Goal: Transaction & Acquisition: Book appointment/travel/reservation

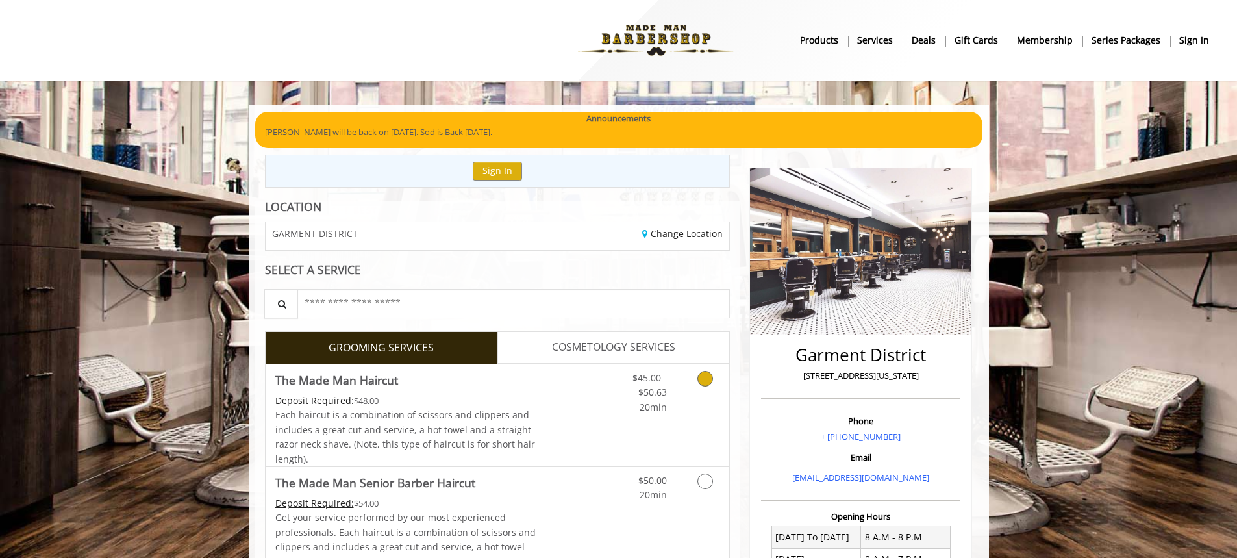
click at [697, 379] on link "Grooming services" at bounding box center [703, 389] width 33 height 50
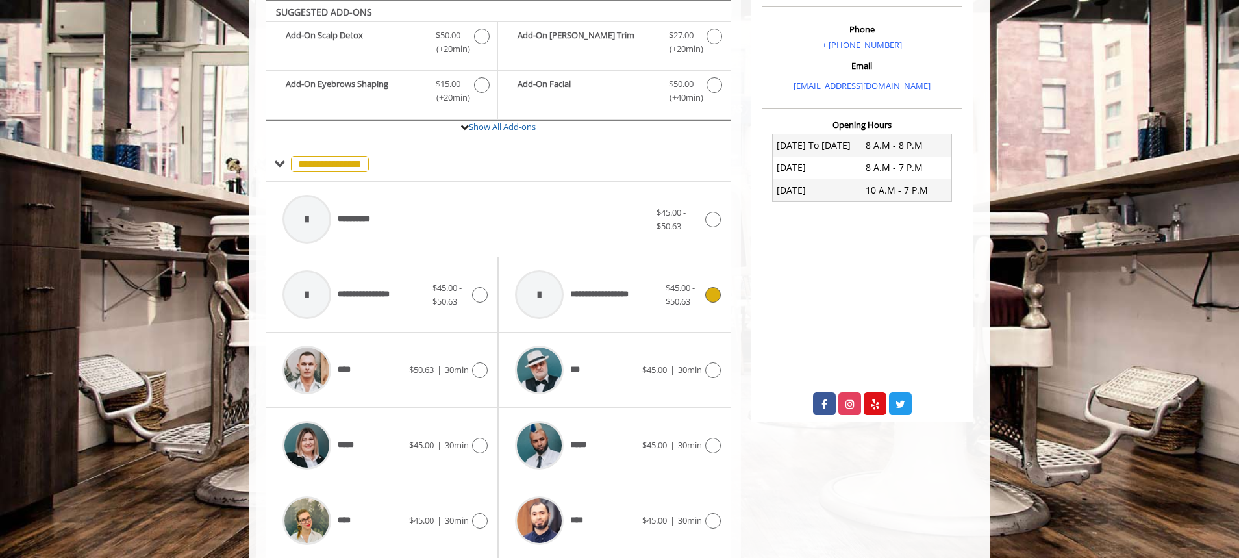
click at [624, 378] on div "***" at bounding box center [575, 370] width 133 height 62
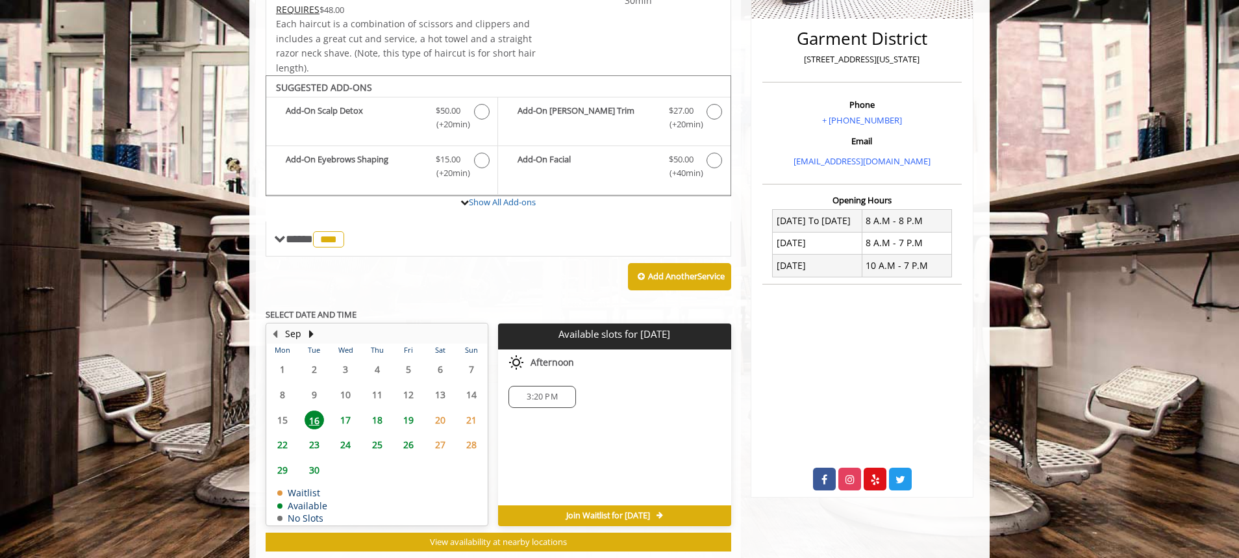
scroll to position [349, 0]
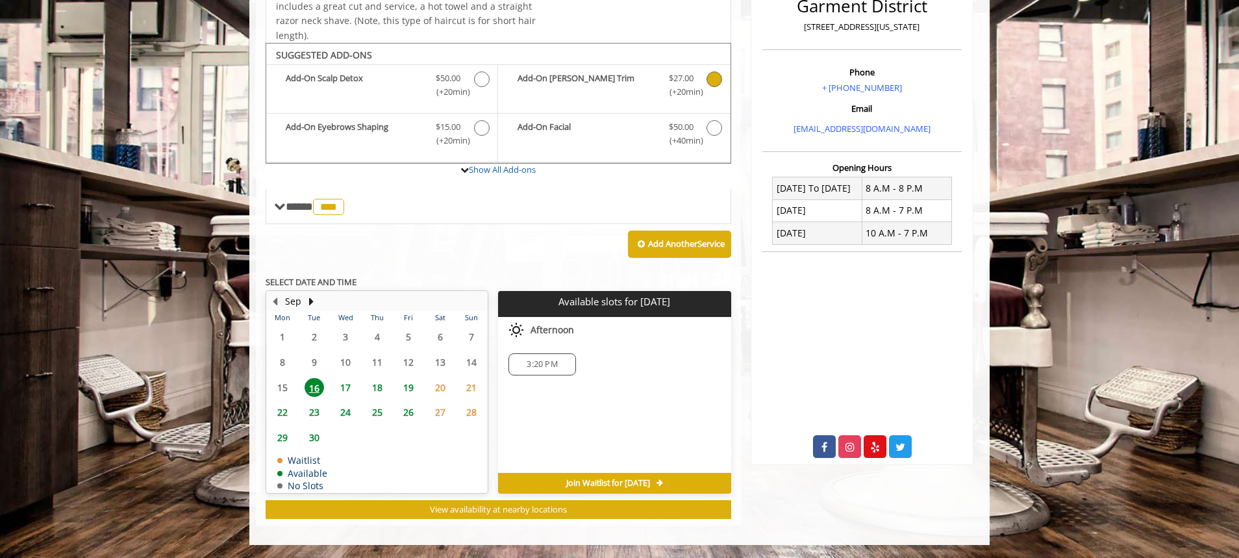
click at [657, 101] on label "Add-On [PERSON_NAME] Trim Discounted Price $27.00 (+20min )" at bounding box center [614, 86] width 219 height 31
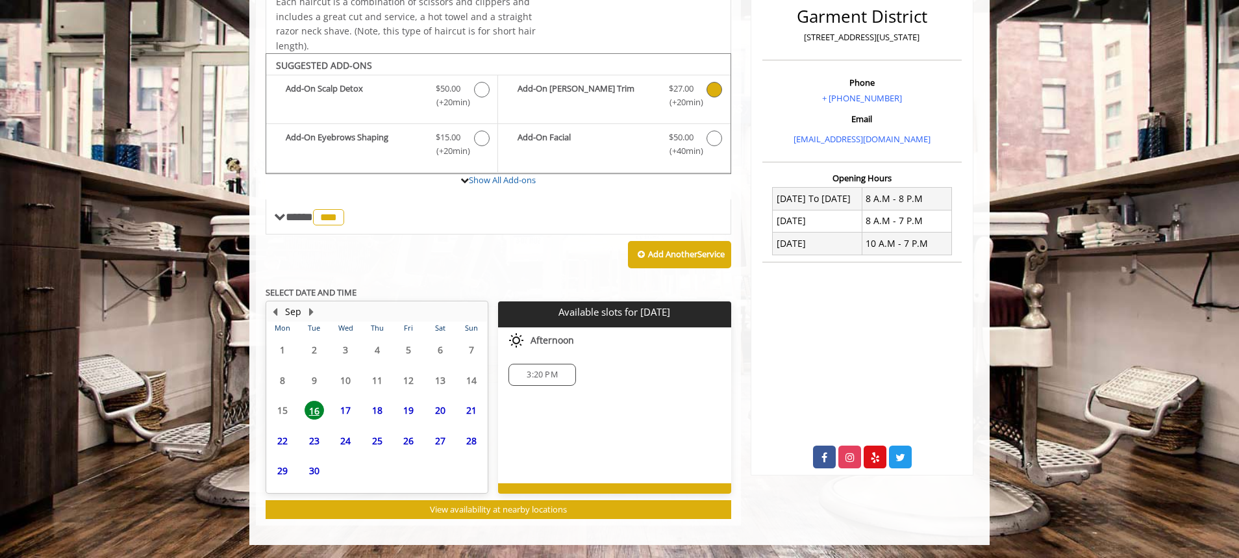
scroll to position [341, 0]
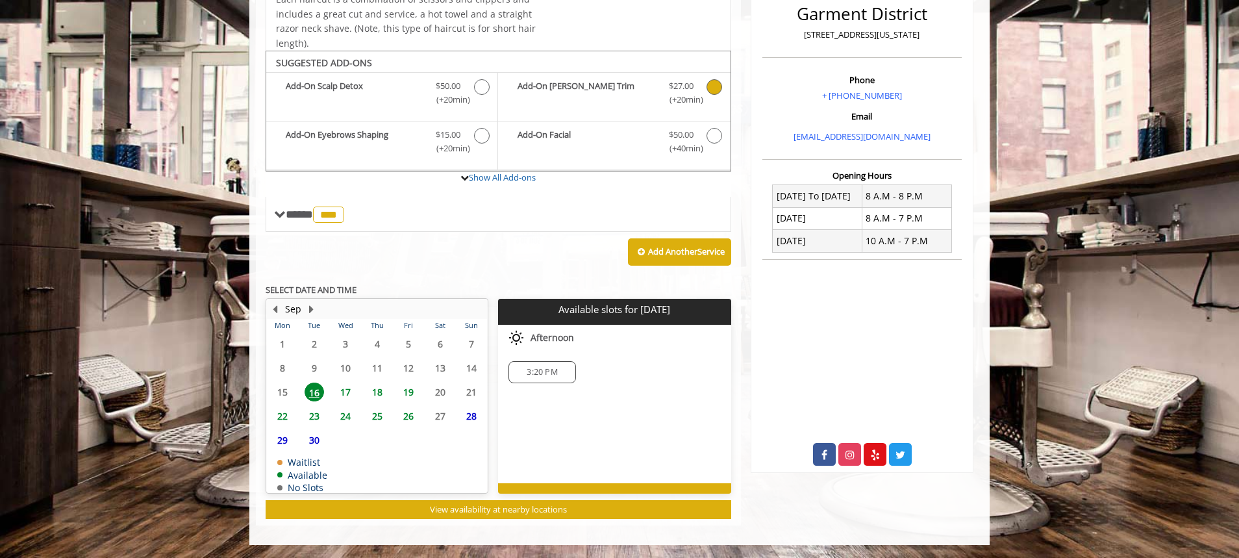
click at [527, 370] on span "3:20 PM" at bounding box center [542, 372] width 31 height 10
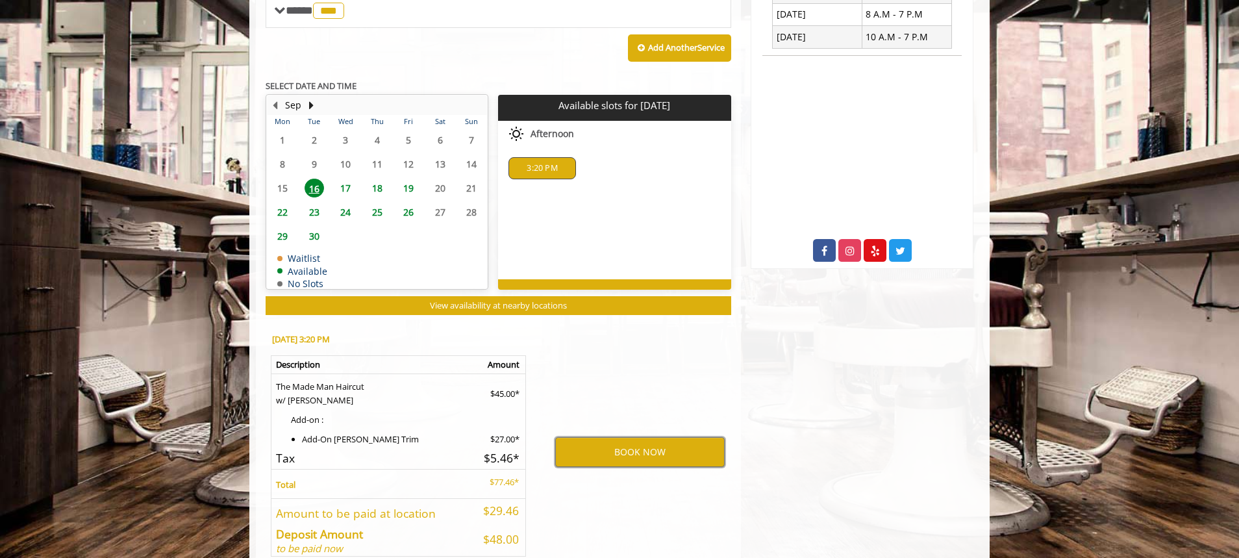
scroll to position [587, 0]
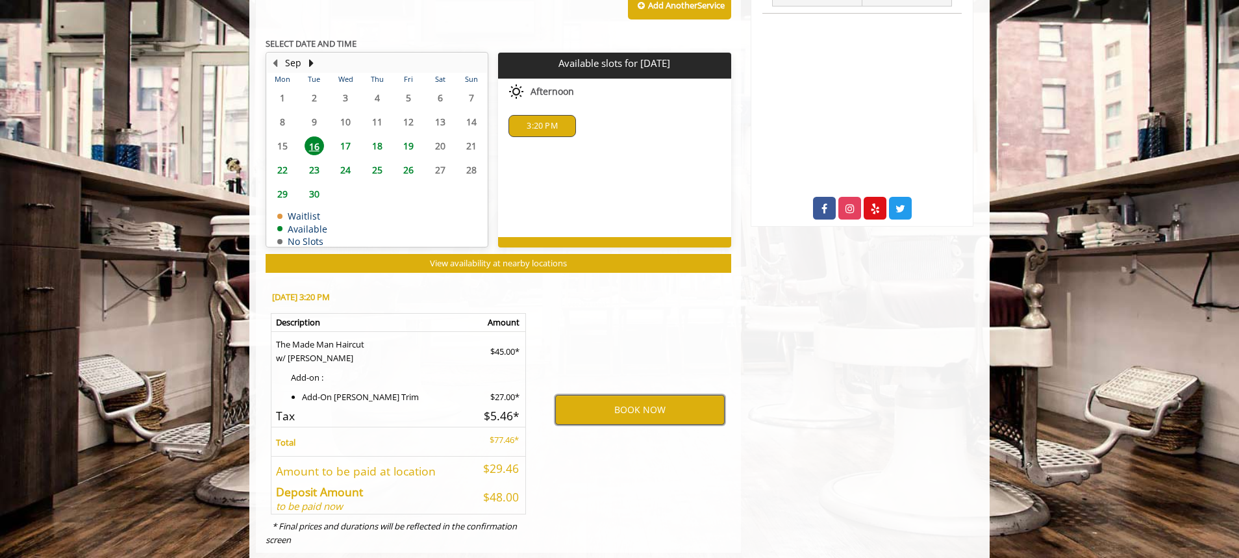
click at [651, 404] on button "BOOK NOW" at bounding box center [640, 410] width 170 height 30
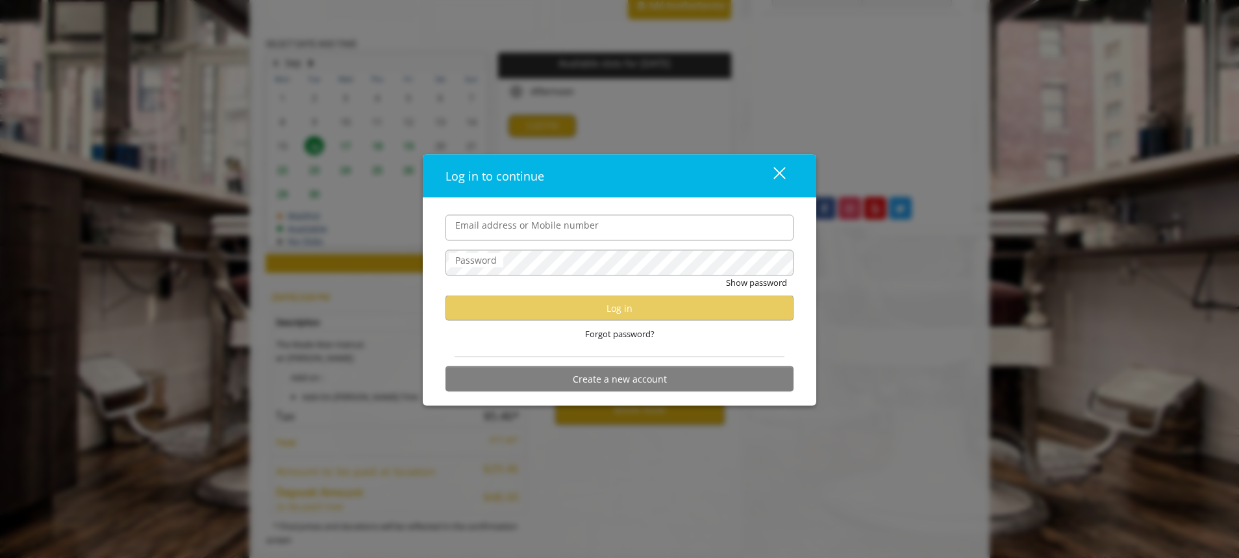
click at [580, 237] on input "Email address or Mobile number" at bounding box center [620, 227] width 348 height 26
type input "**********"
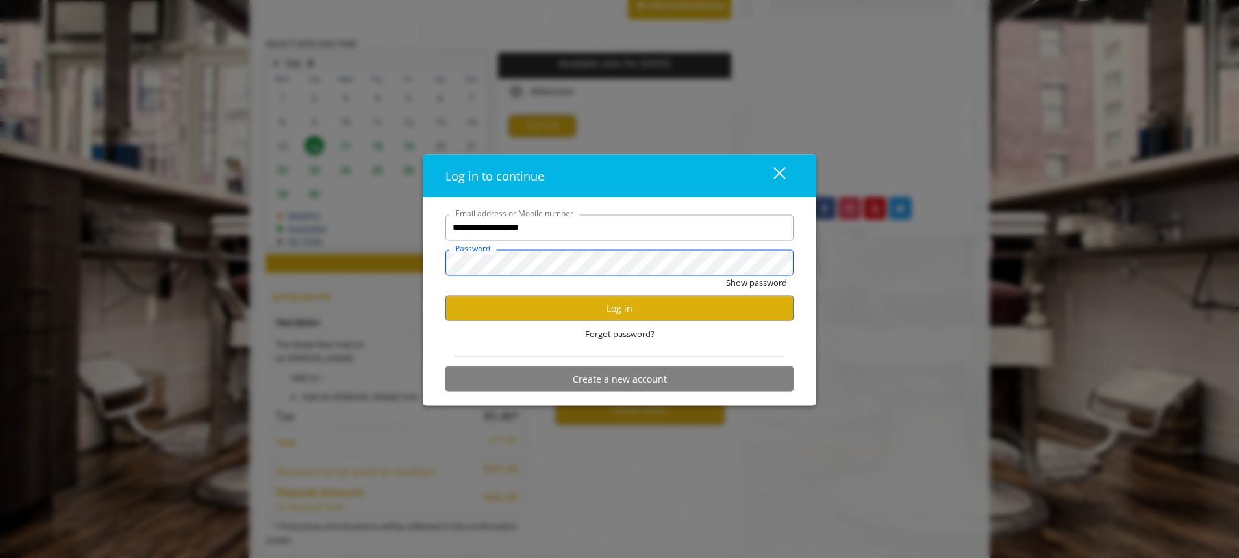
click at [726, 275] on button "Show password" at bounding box center [756, 282] width 61 height 14
click at [637, 300] on button "Log in" at bounding box center [620, 308] width 348 height 25
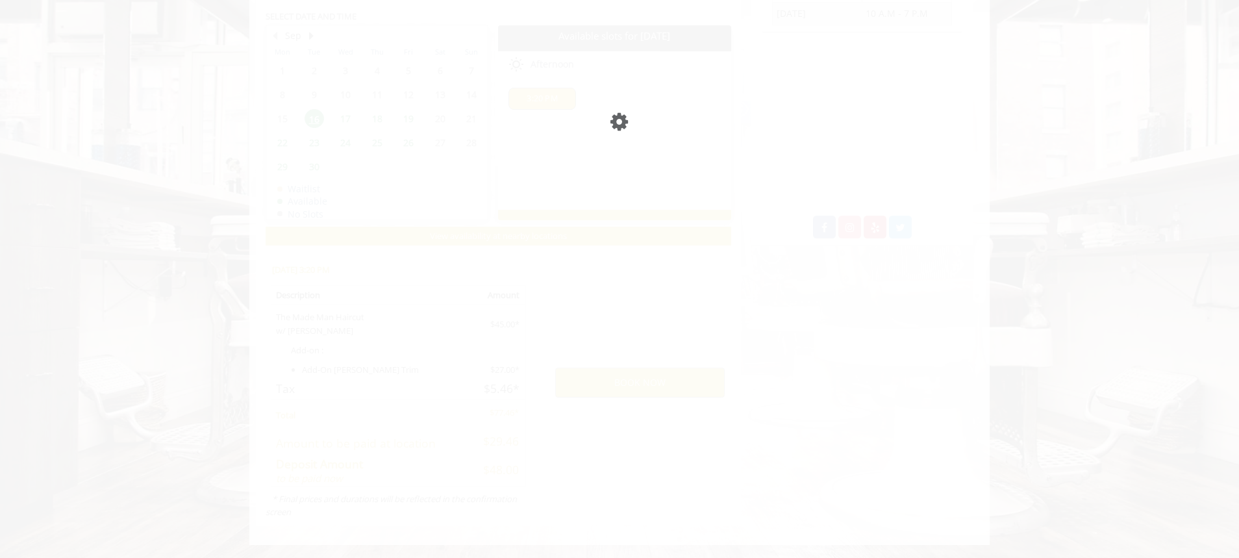
scroll to position [541, 0]
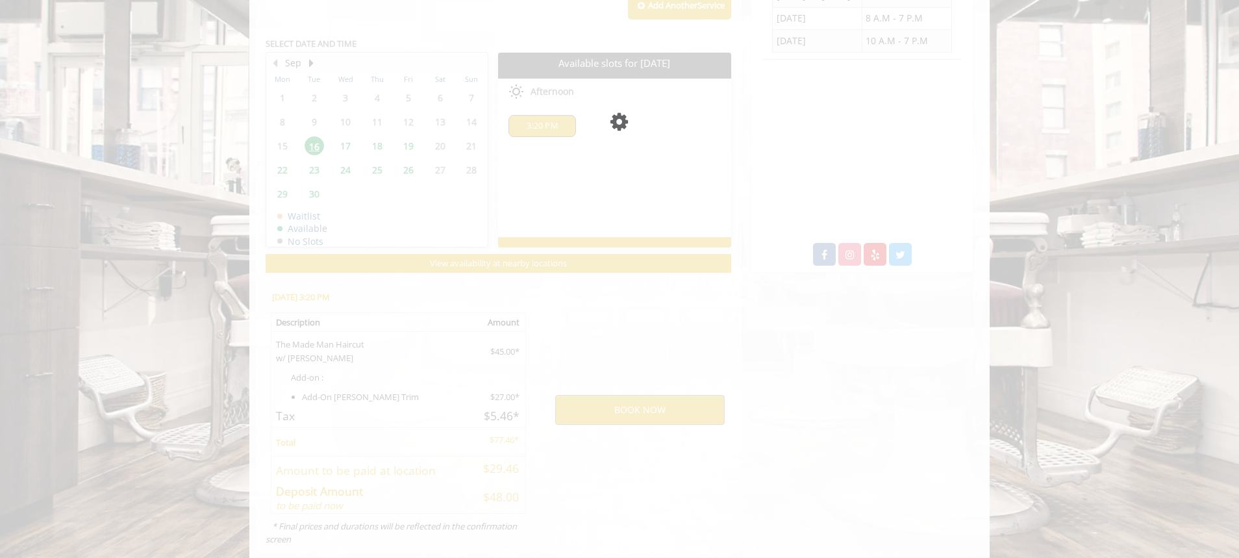
click at [650, 214] on div "Please wait page is Loading" at bounding box center [619, 279] width 1239 height 558
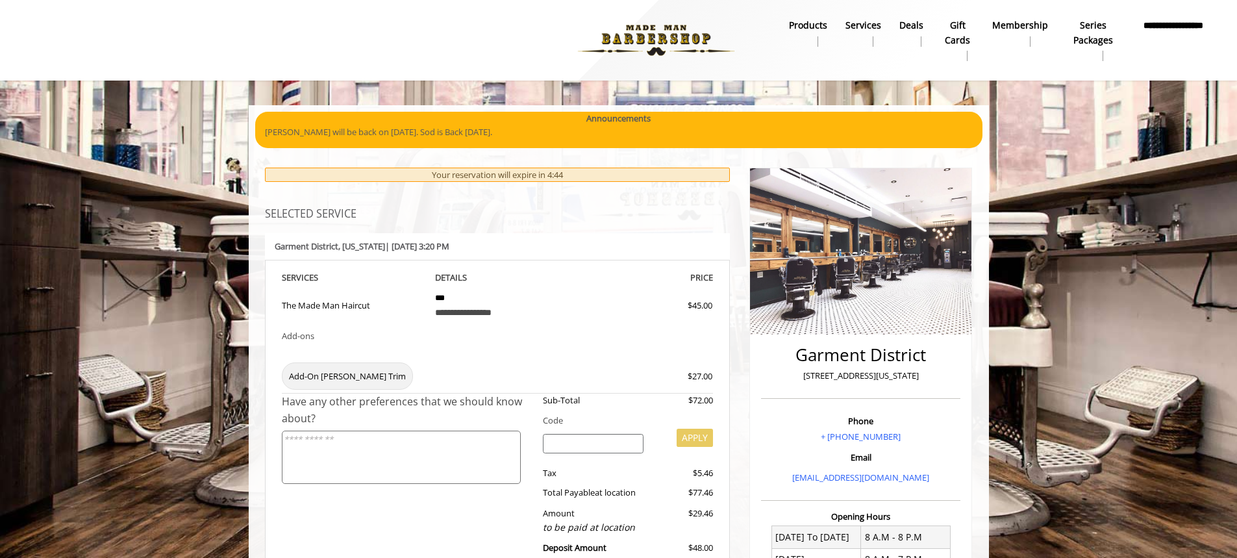
scroll to position [195, 0]
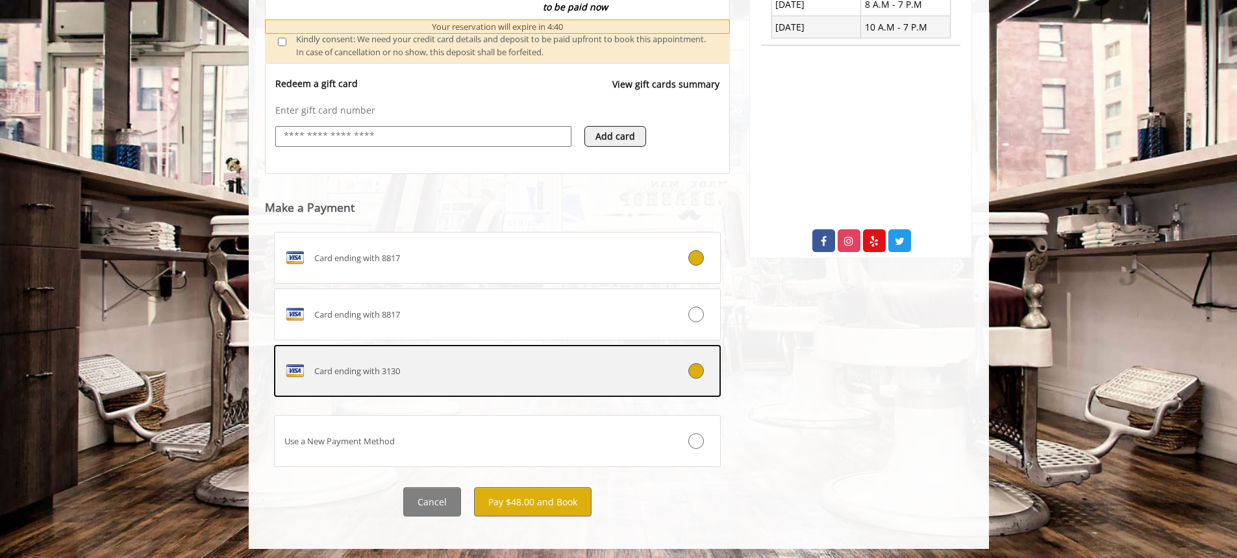
click at [542, 375] on div "Card ending with 3130" at bounding box center [461, 370] width 372 height 21
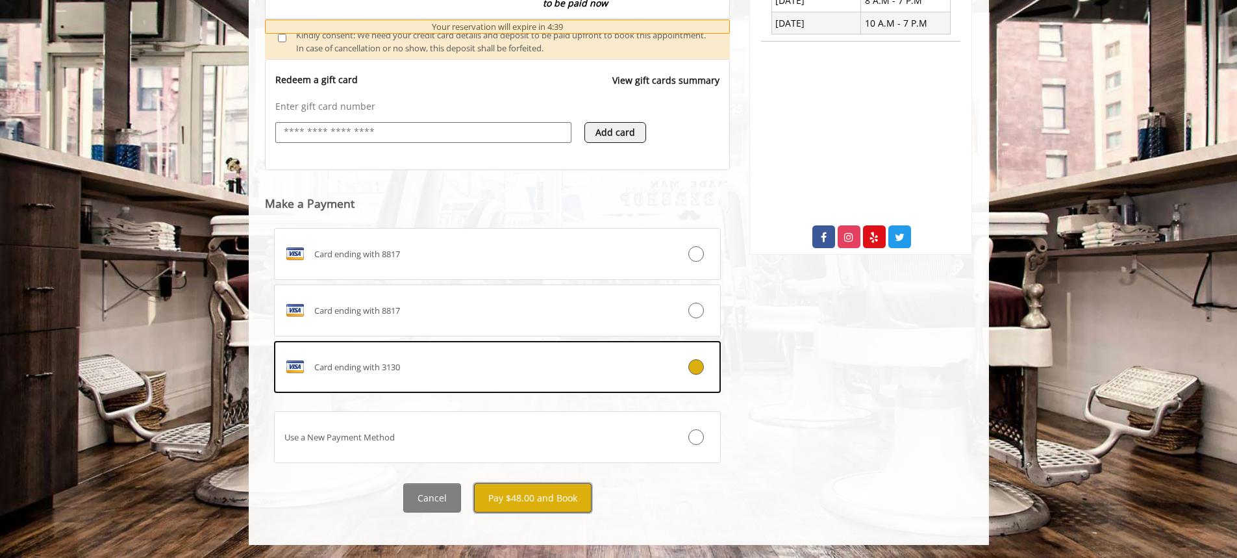
click at [536, 496] on button "Pay $48.00 and Book" at bounding box center [533, 497] width 118 height 29
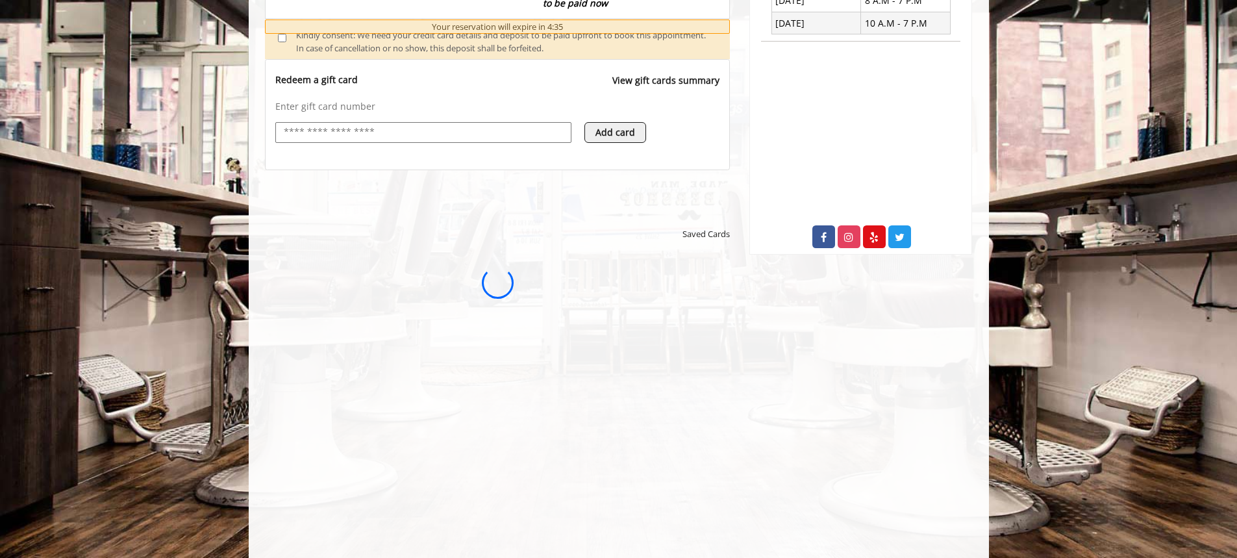
scroll to position [0, 0]
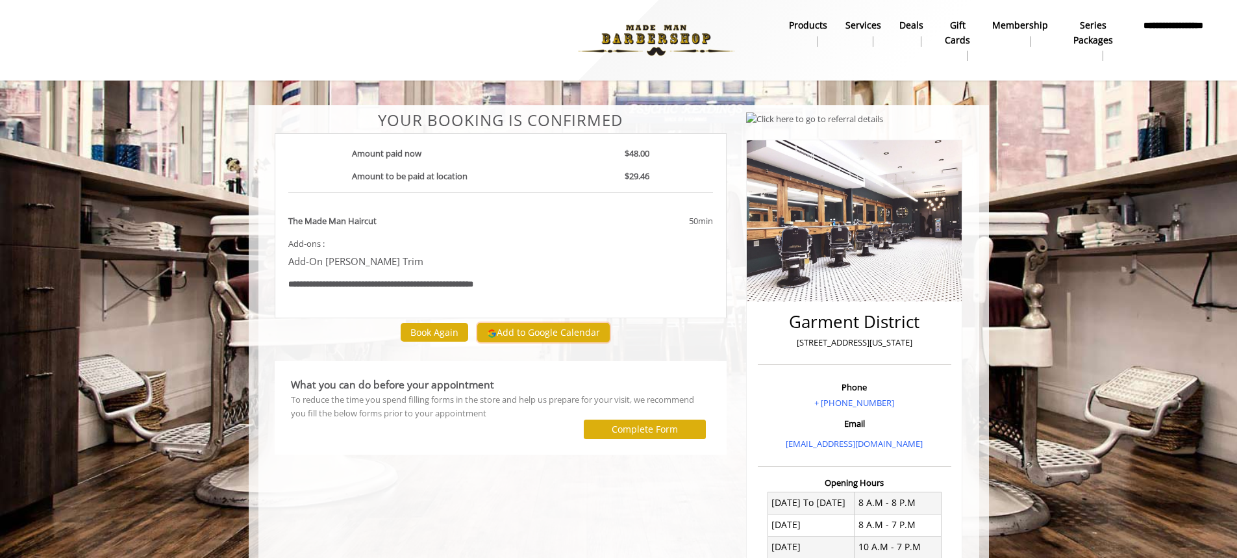
click at [564, 339] on button "Add to Google Calendar" at bounding box center [543, 332] width 133 height 19
